Goal: Find specific page/section: Find specific page/section

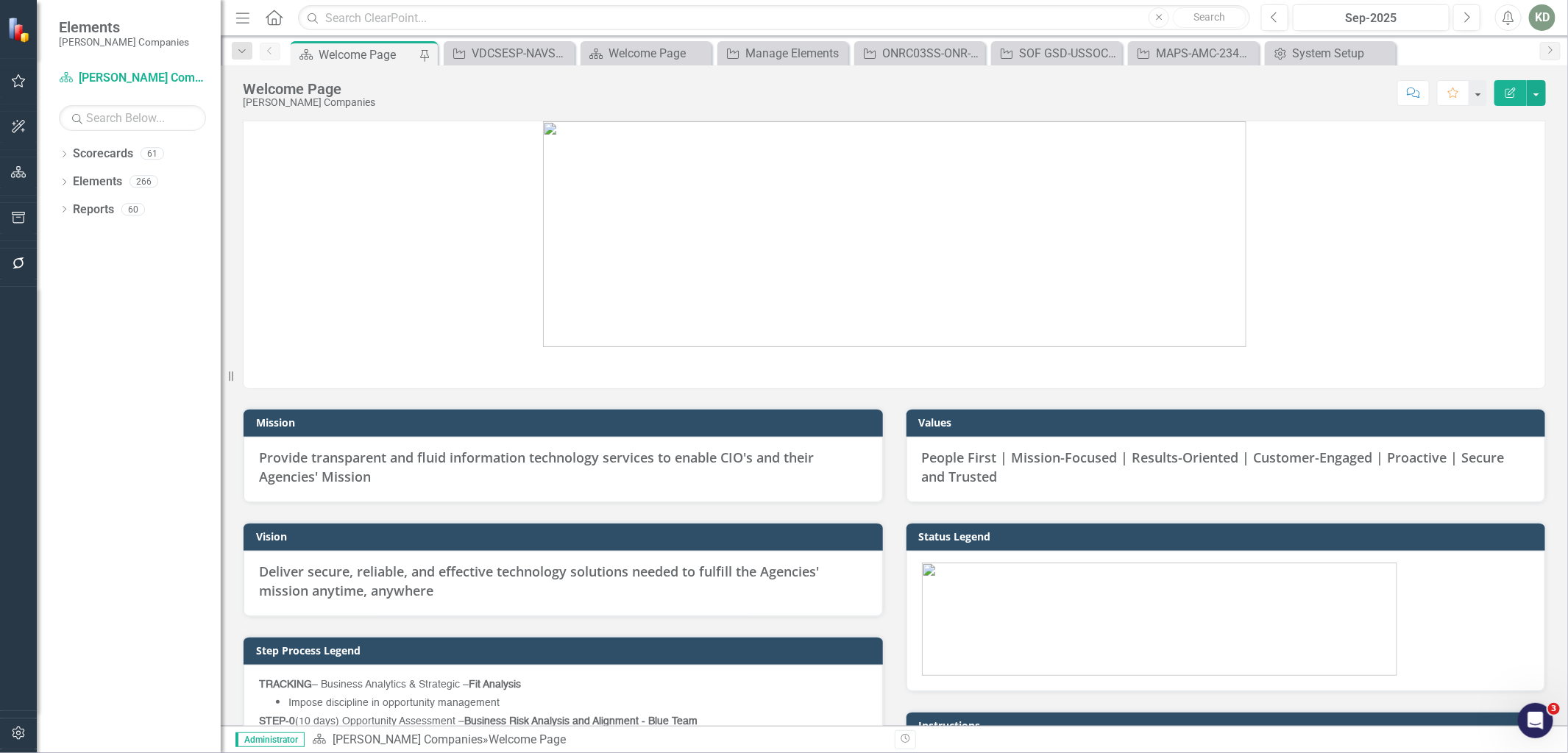
click at [688, 67] on div "Welcome Page [PERSON_NAME] Companies Score: N/A Sep-2025 Completed Comment Favo…" at bounding box center [894, 88] width 1347 height 44
click at [658, 55] on div "Welcome Page" at bounding box center [649, 52] width 81 height 18
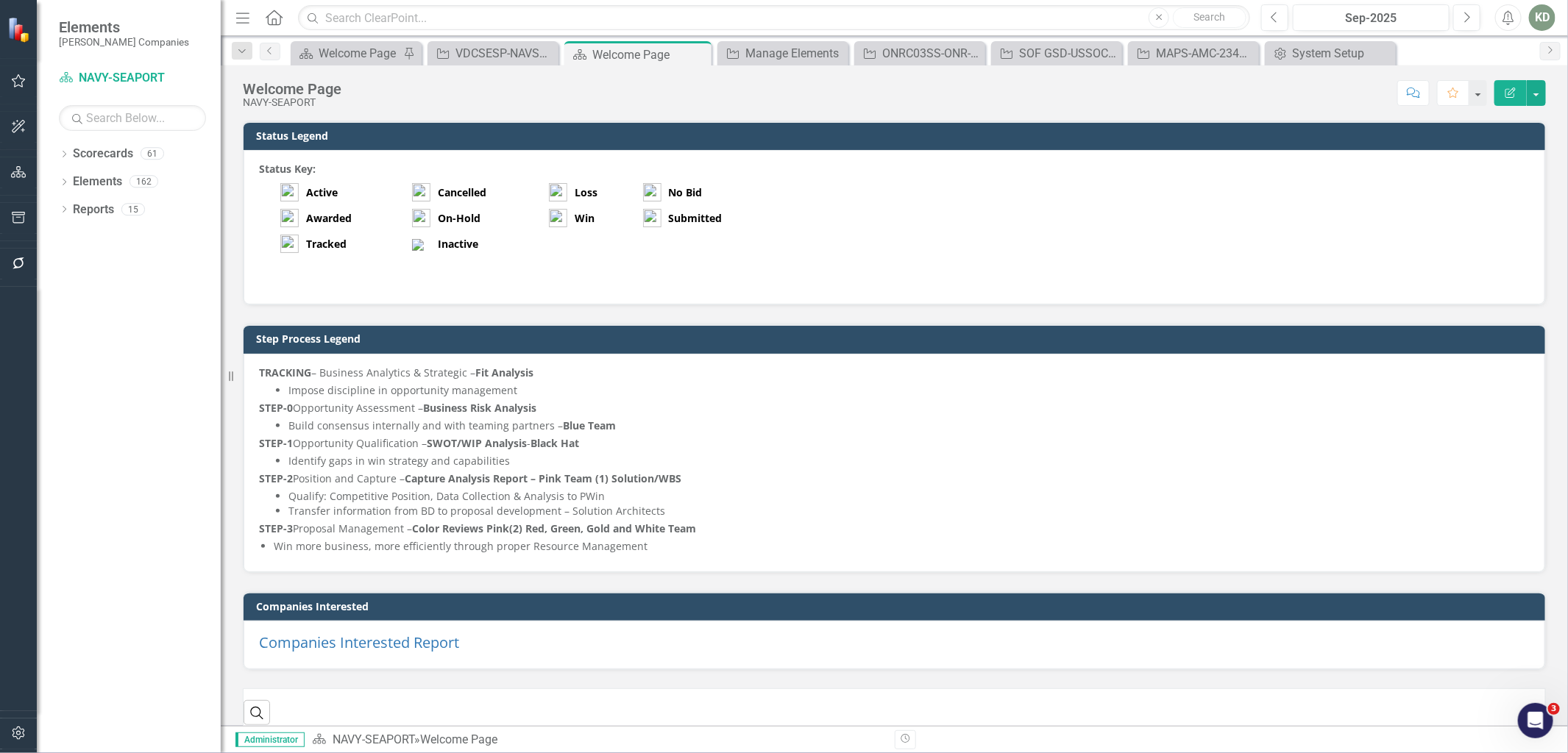
click at [649, 267] on p at bounding box center [894, 273] width 1270 height 32
click at [648, 267] on p at bounding box center [894, 273] width 1270 height 32
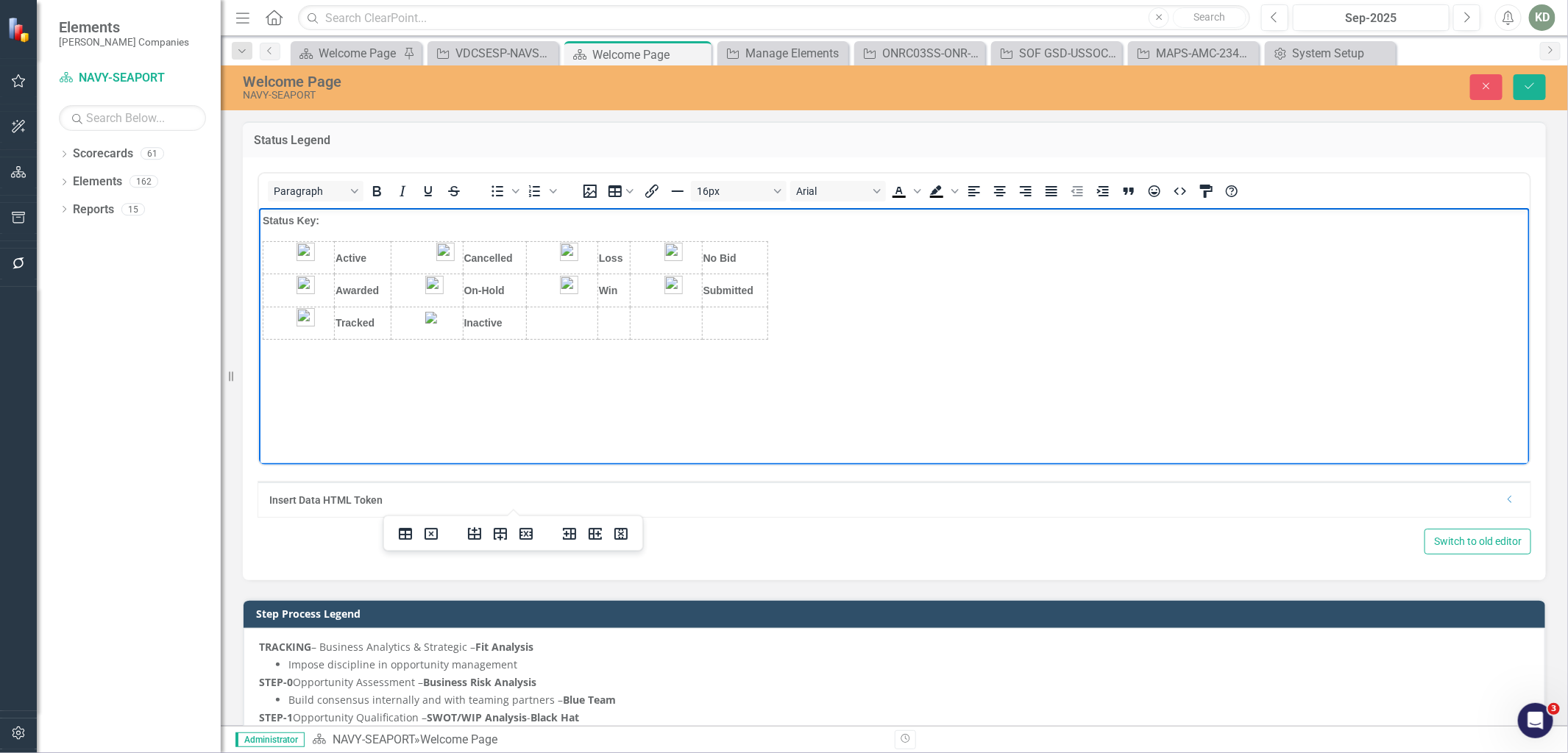
click at [542, 338] on td "Rich Text Area. Press ALT-0 for help." at bounding box center [561, 322] width 72 height 32
click at [1498, 88] on button "Close" at bounding box center [1486, 87] width 32 height 26
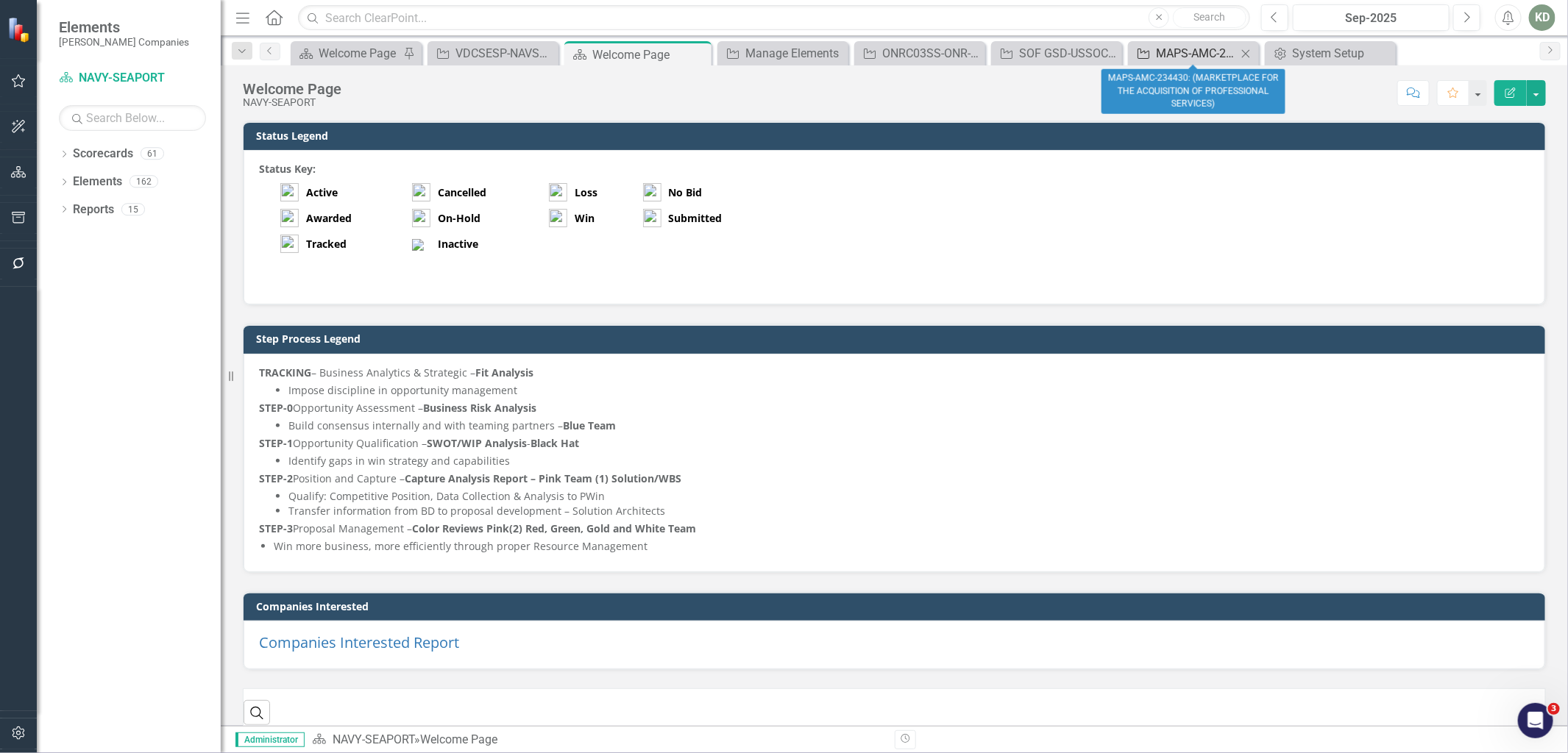
click at [1207, 57] on div "MAPS-AMC-234430: (MARKETPLACE FOR THE ACQUISITION OF PROFESSIONAL SERVICES)" at bounding box center [1196, 52] width 81 height 18
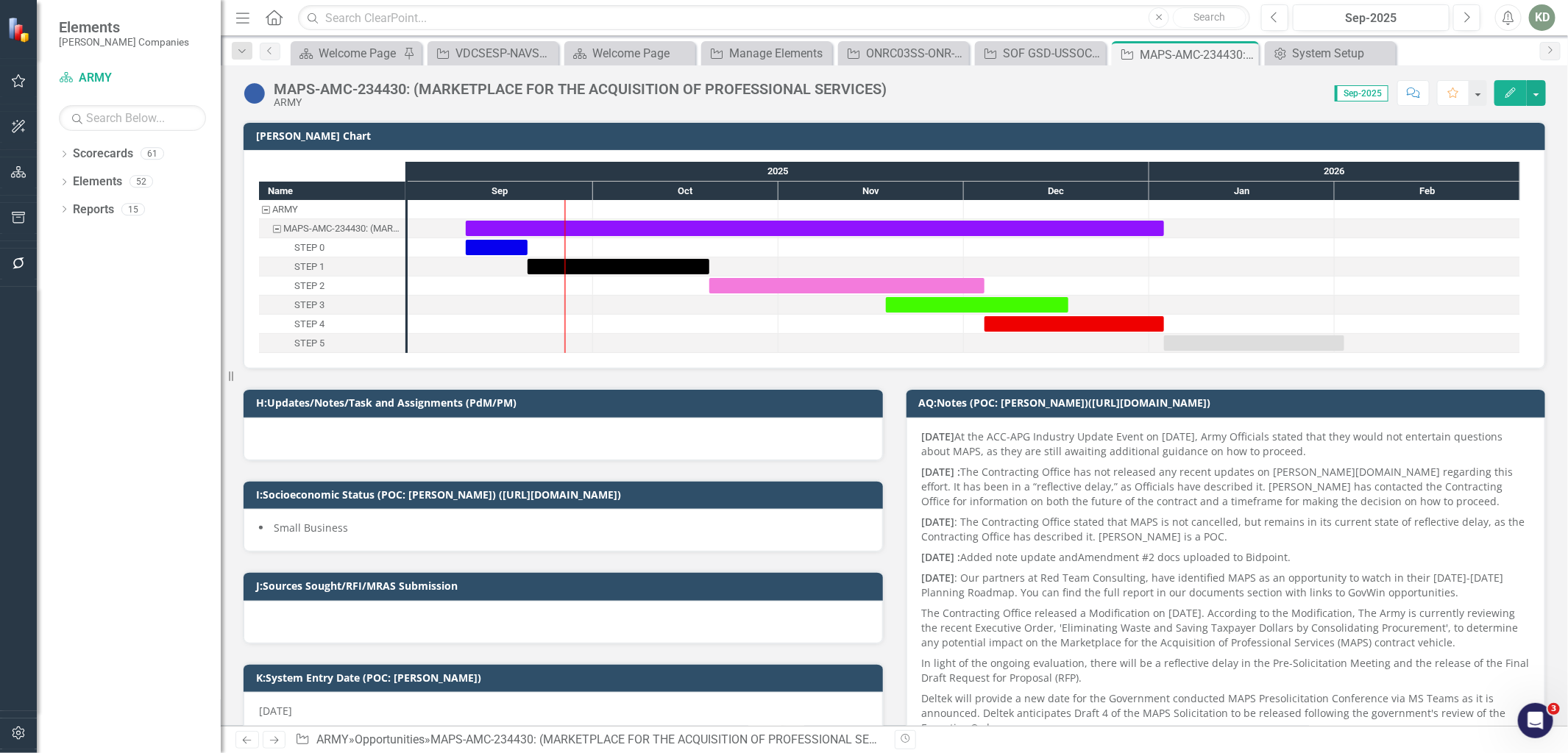
click at [258, 94] on img at bounding box center [255, 93] width 24 height 24
click at [258, 97] on img at bounding box center [255, 93] width 24 height 24
click at [256, 104] on img at bounding box center [255, 93] width 24 height 24
click at [256, 105] on img at bounding box center [255, 93] width 24 height 24
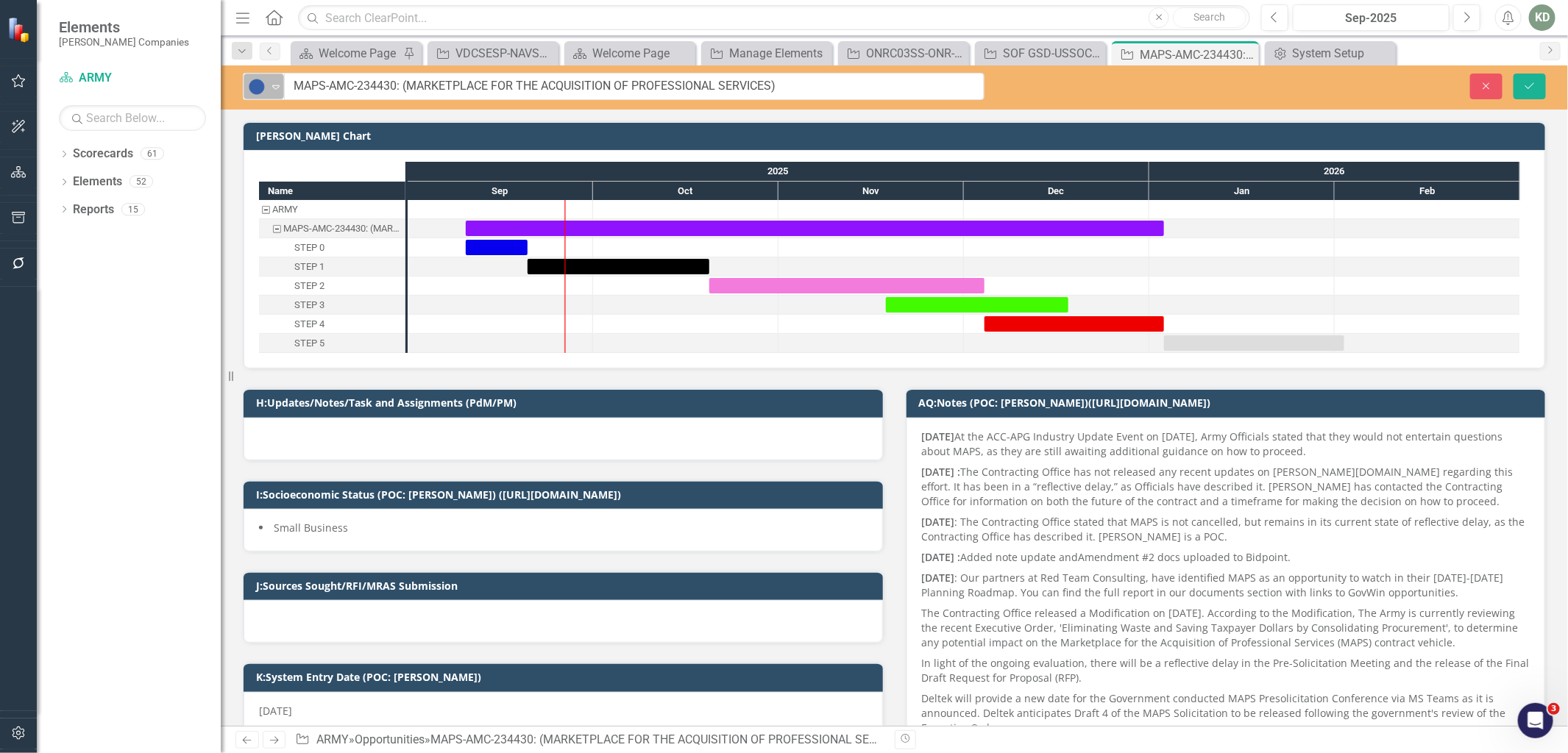
click at [273, 92] on div "Expand" at bounding box center [276, 86] width 14 height 24
click at [1480, 85] on icon "Close" at bounding box center [1486, 86] width 13 height 10
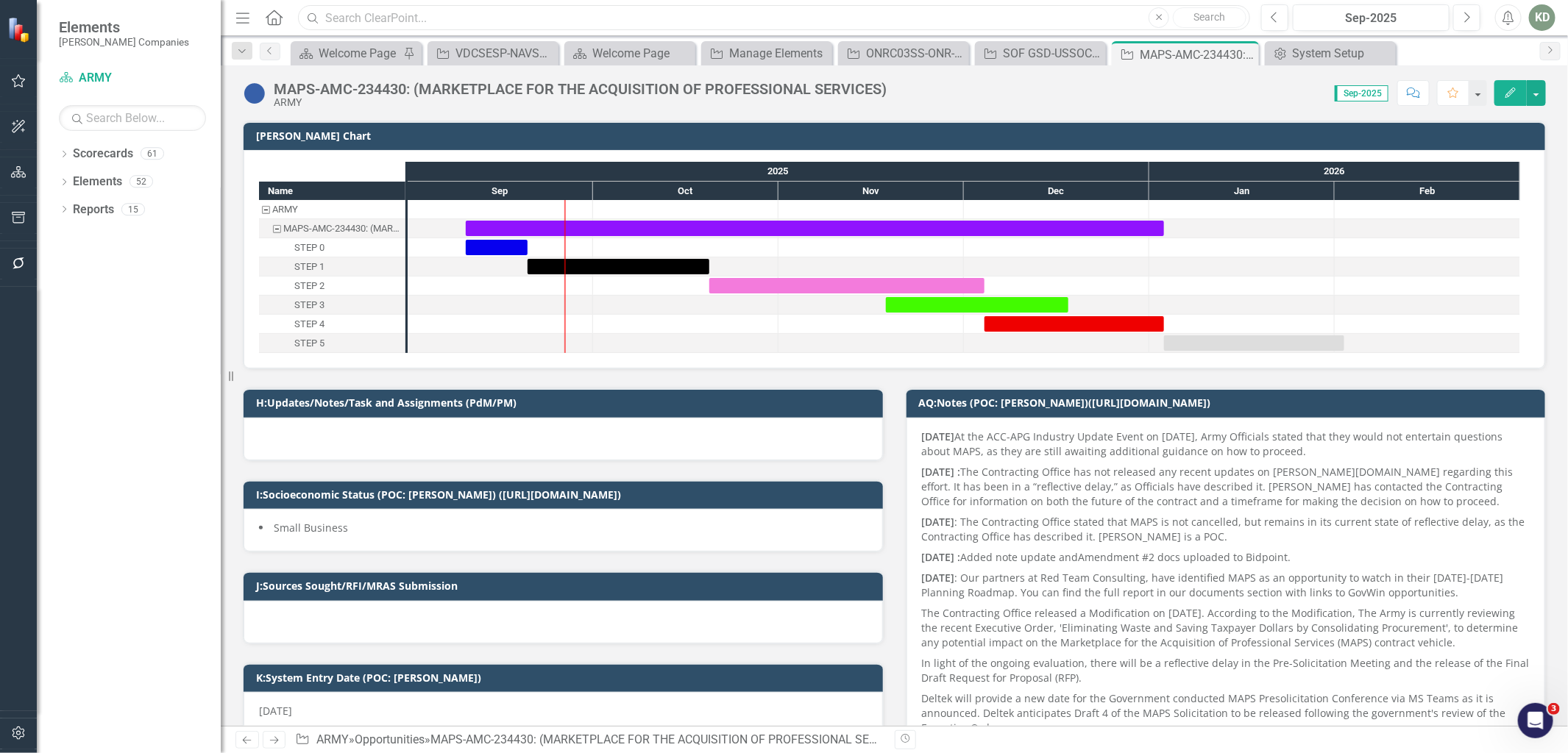
click at [767, 18] on input "text" at bounding box center [774, 17] width 952 height 26
paste input "FARM"
type input "FARM"
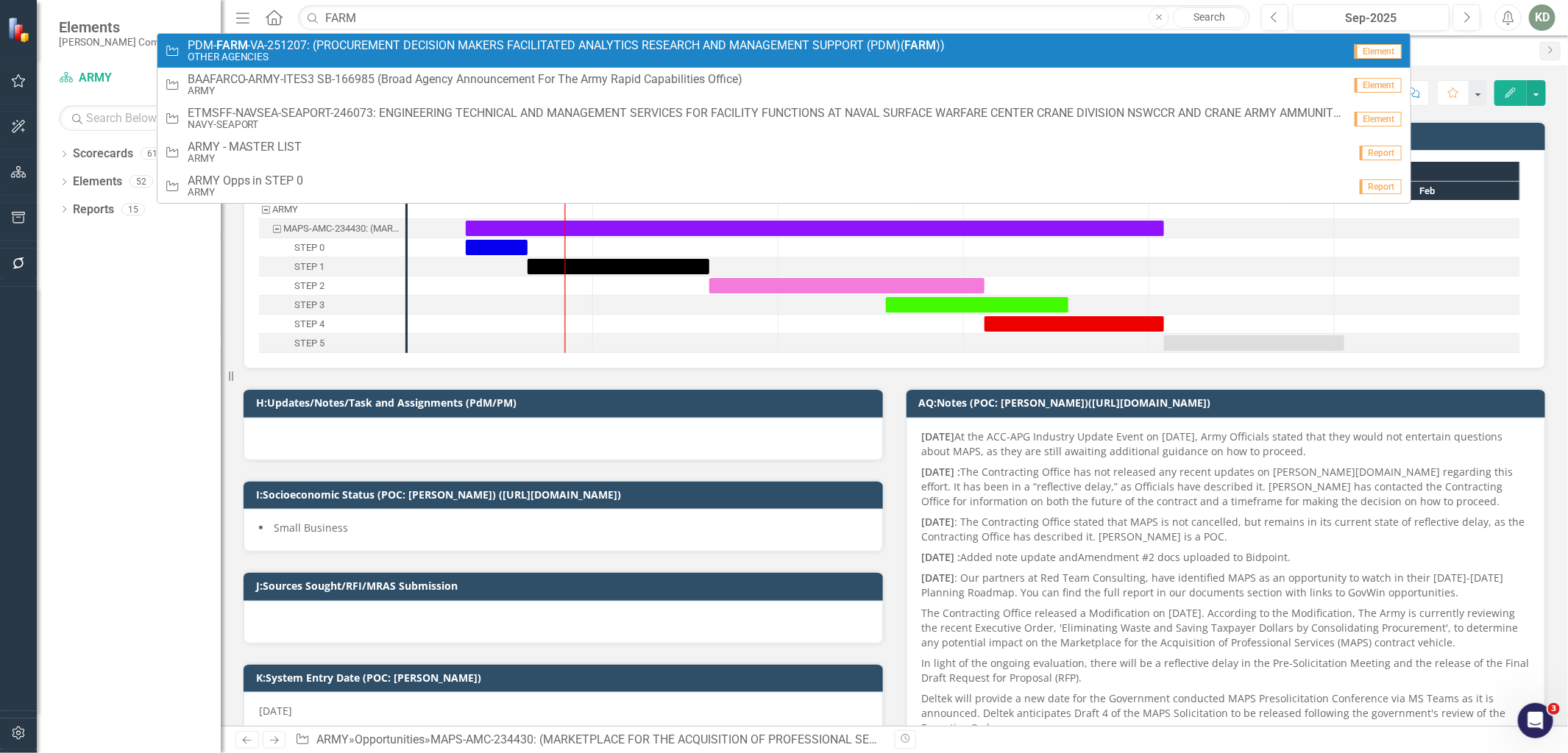
click at [547, 57] on small "OTHER AGENCIES" at bounding box center [567, 57] width 757 height 11
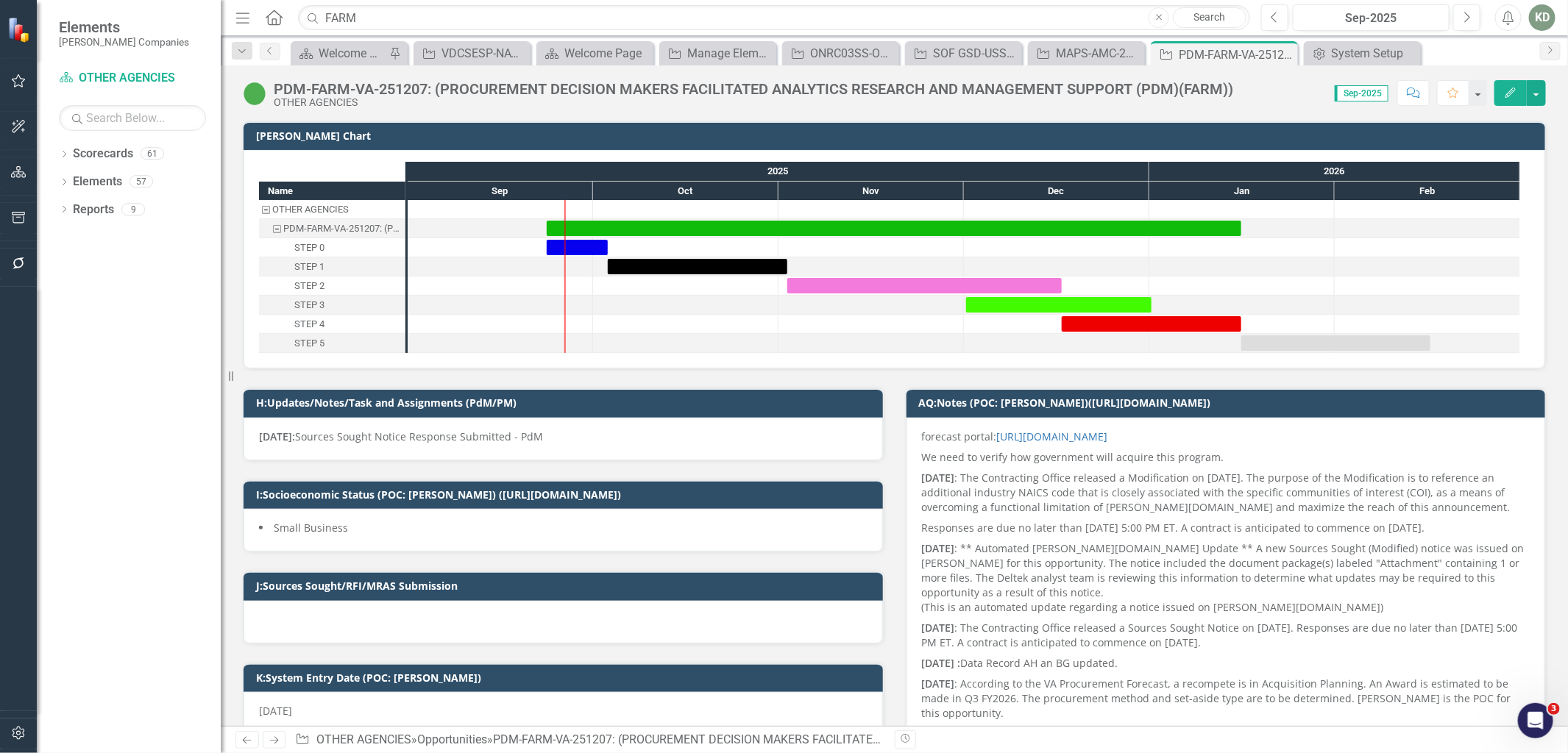
click at [508, 91] on div "PDM-FARM-VA-251207: (PROCUREMENT DECISION MAKERS FACILITATED ANALYTICS RESEARCH…" at bounding box center [753, 89] width 959 height 16
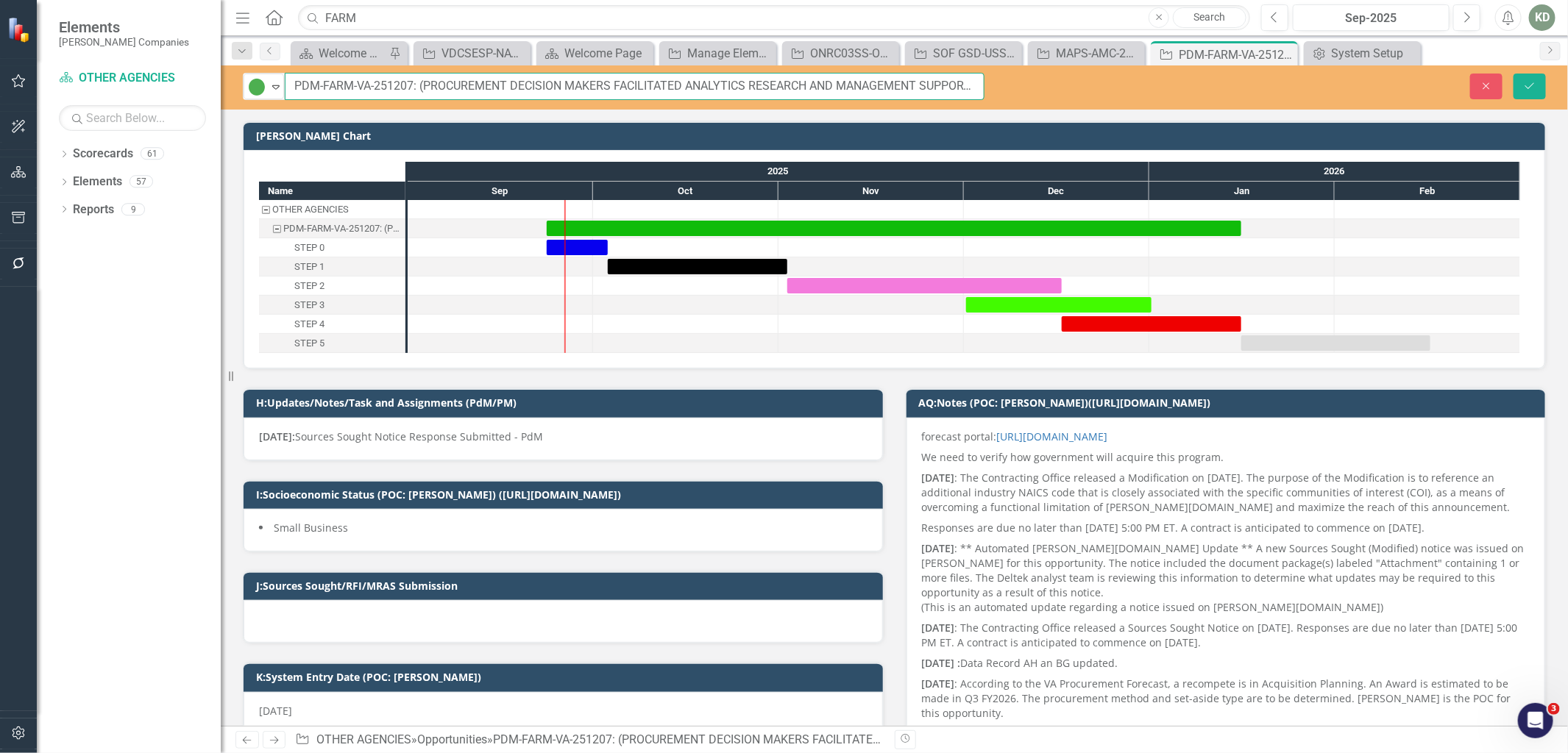
click at [508, 91] on input "PDM-FARM-VA-251207: (PROCUREMENT DECISION MAKERS FACILITATED ANALYTICS RESEARCH…" at bounding box center [634, 86] width 700 height 28
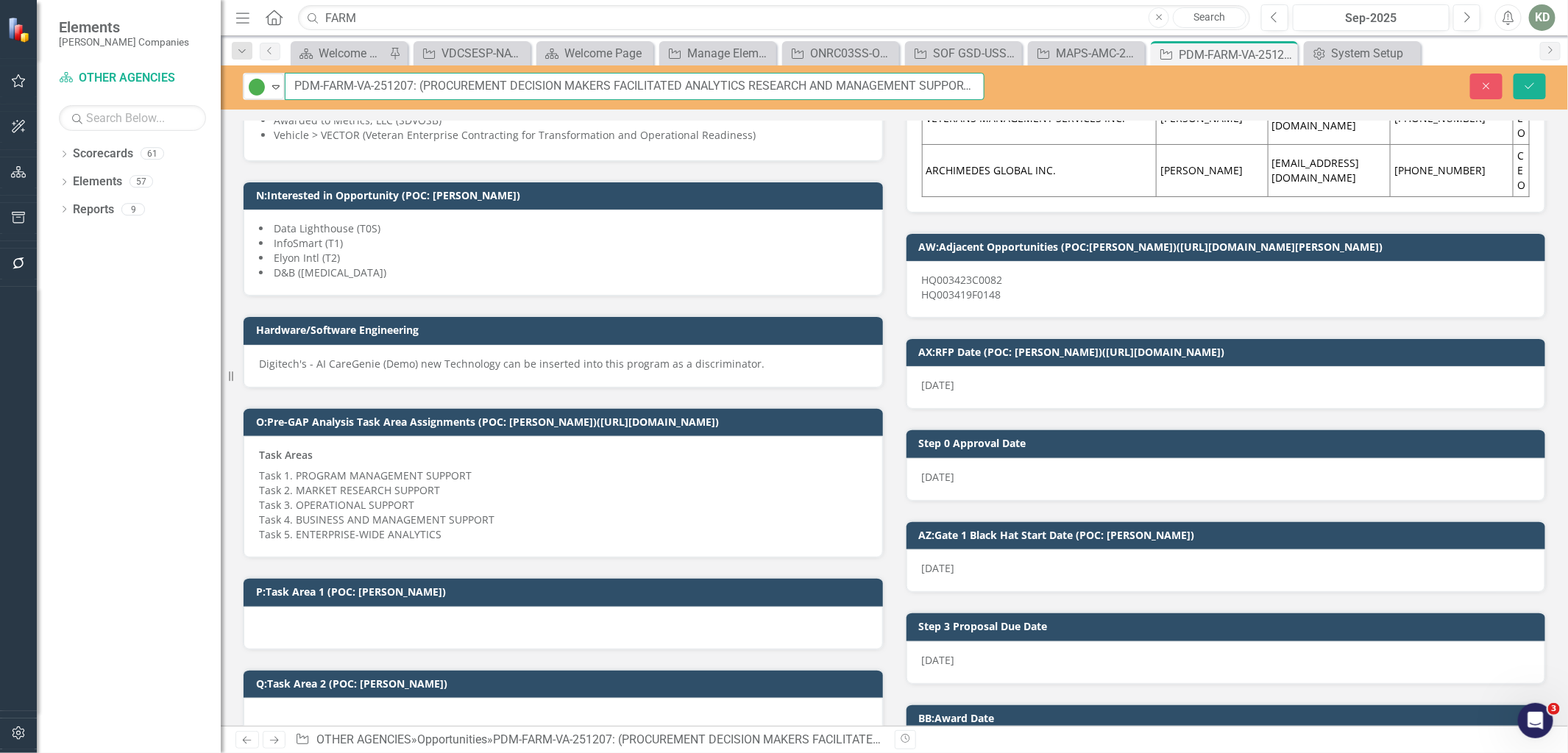
scroll to position [1163, 0]
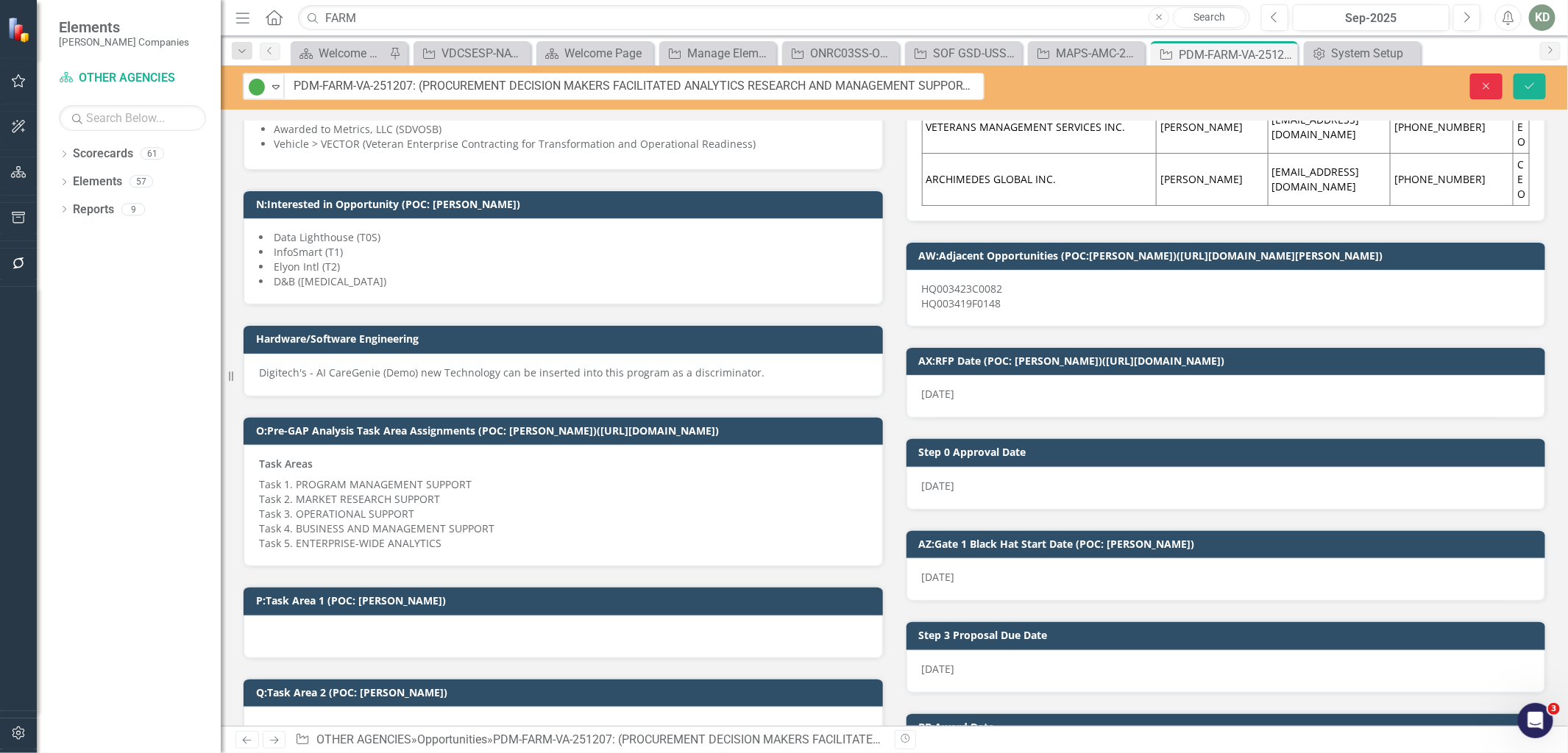
click at [1475, 90] on button "Close" at bounding box center [1486, 86] width 32 height 26
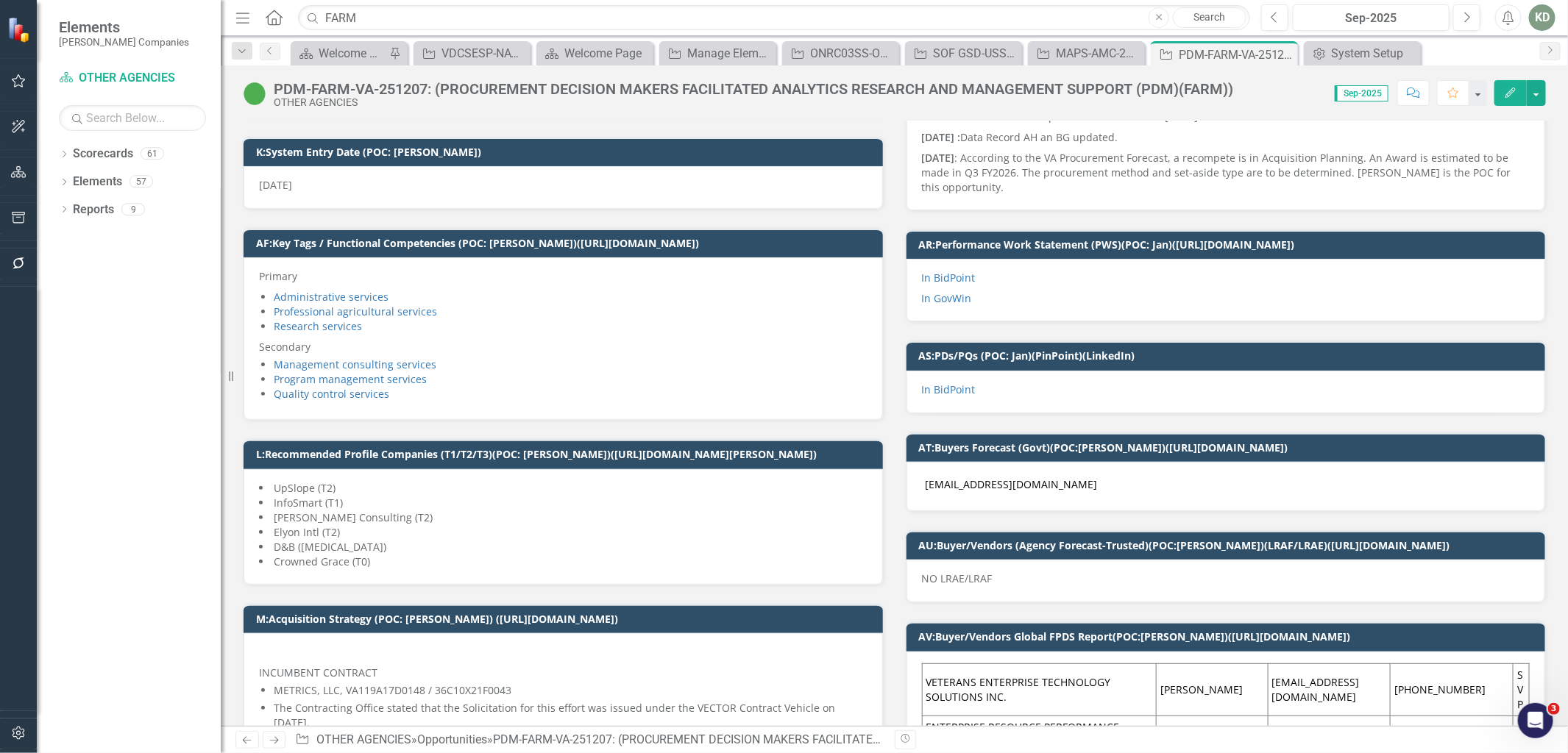
scroll to position [402, 0]
